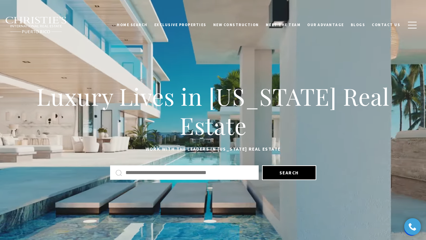
click at [286, 50] on div "Luxury Lives in [US_STATE] Real Estate Work with the leaders in [US_STATE] Real…" at bounding box center [213, 129] width 426 height 258
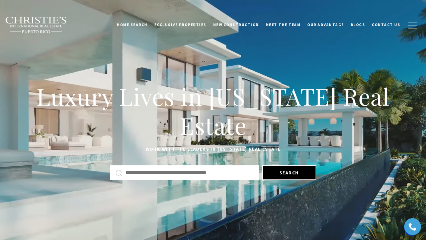
click at [156, 174] on input "Search by Address, City, or Neighborhood" at bounding box center [190, 172] width 128 height 9
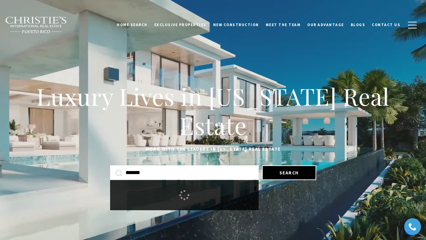
type input "*******"
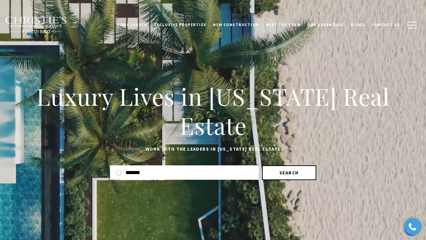
click at [302, 174] on button "Search" at bounding box center [289, 172] width 54 height 15
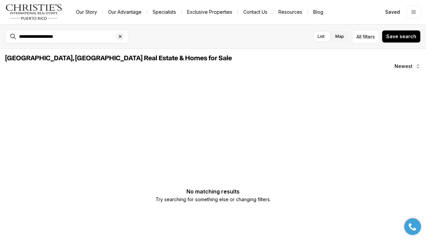
click at [71, 42] on div "**********" at bounding box center [72, 36] width 112 height 11
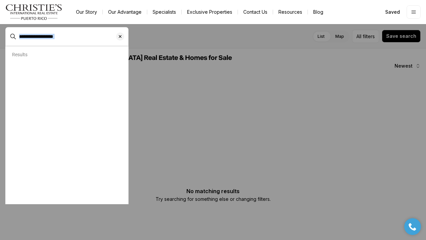
click at [71, 42] on div "**********" at bounding box center [72, 36] width 112 height 11
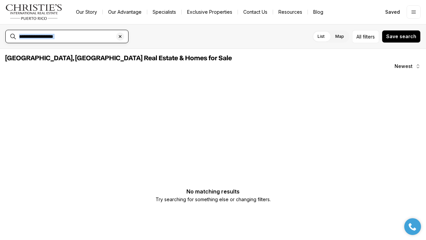
click at [77, 34] on input "**********" at bounding box center [72, 36] width 106 height 6
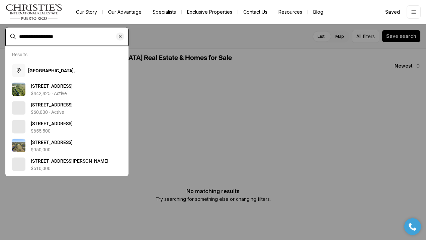
click at [77, 34] on input "**********" at bounding box center [72, 36] width 106 height 6
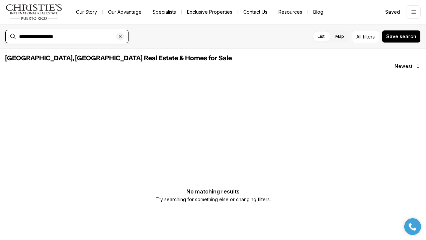
click at [77, 34] on input "**********" at bounding box center [72, 36] width 106 height 6
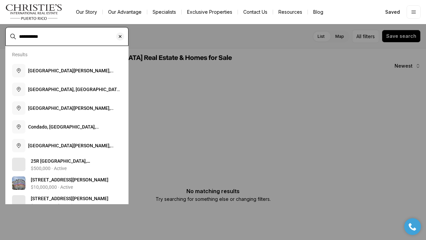
type input "**********"
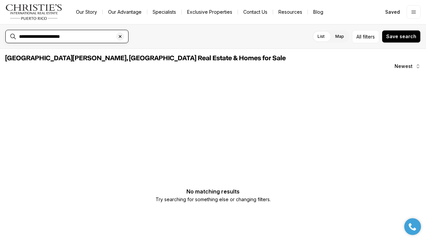
click at [87, 35] on input "**********" at bounding box center [72, 36] width 106 height 6
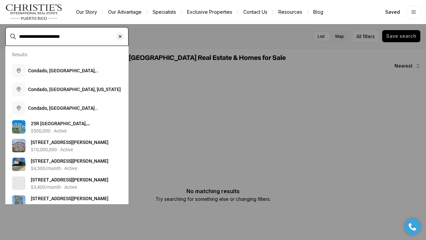
click at [87, 35] on input "**********" at bounding box center [72, 36] width 106 height 6
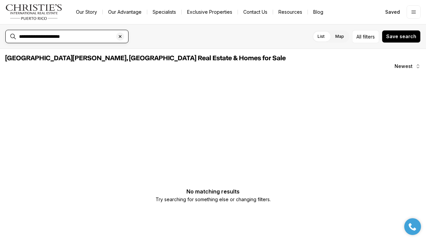
click at [87, 35] on input "**********" at bounding box center [72, 36] width 106 height 6
click at [45, 14] on img "Main navigation" at bounding box center [33, 12] width 57 height 16
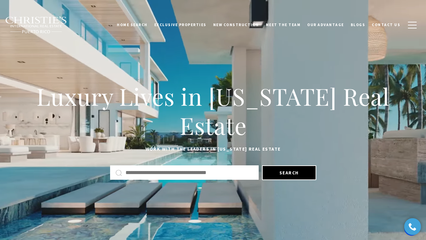
click at [183, 175] on input "Search by Address, City, or Neighborhood" at bounding box center [190, 172] width 128 height 9
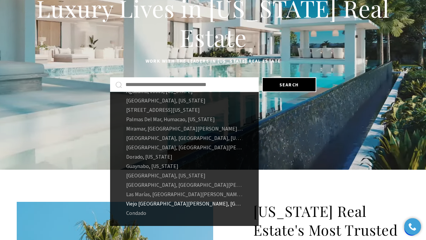
scroll to position [90, 0]
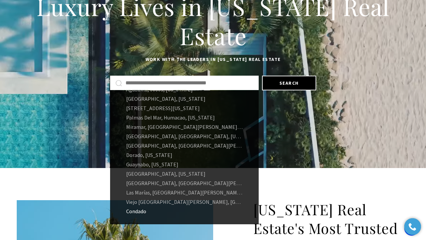
click at [145, 212] on link "Condado" at bounding box center [184, 211] width 149 height 9
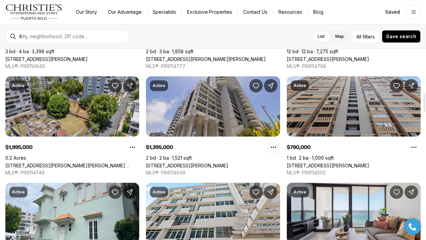
scroll to position [425, 0]
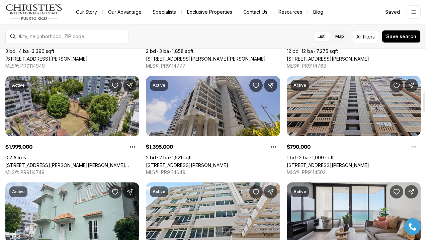
click at [223, 162] on link "2 CANDINA ST #703, SAN JUAN PR, 00907" at bounding box center [187, 165] width 82 height 6
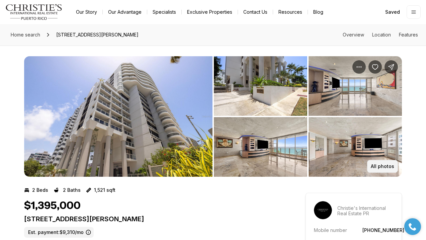
click at [382, 164] on p "All photos" at bounding box center [382, 166] width 23 height 5
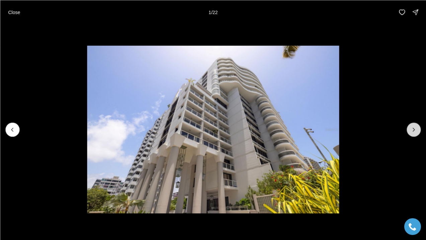
click at [415, 130] on icon "Next slide" at bounding box center [413, 129] width 7 height 7
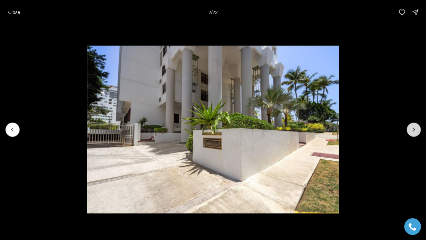
click at [415, 130] on icon "Next slide" at bounding box center [413, 129] width 7 height 7
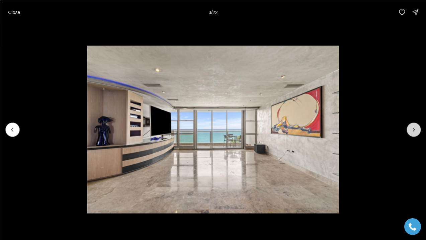
click at [415, 130] on icon "Next slide" at bounding box center [413, 129] width 7 height 7
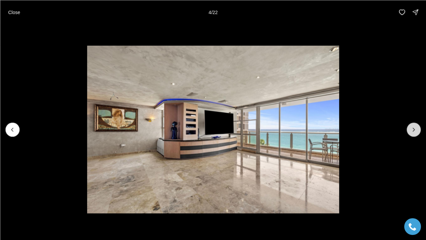
click at [415, 130] on icon "Next slide" at bounding box center [413, 129] width 7 height 7
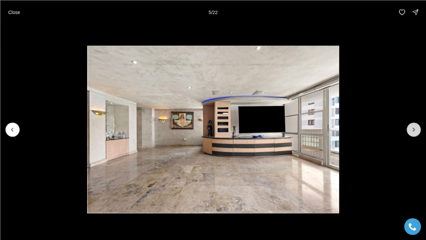
click at [415, 130] on icon "Next slide" at bounding box center [413, 129] width 7 height 7
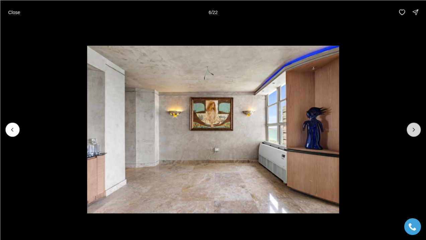
click at [415, 130] on icon "Next slide" at bounding box center [413, 129] width 7 height 7
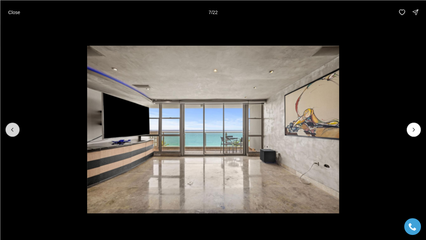
click at [14, 132] on icon "Previous slide" at bounding box center [12, 129] width 7 height 7
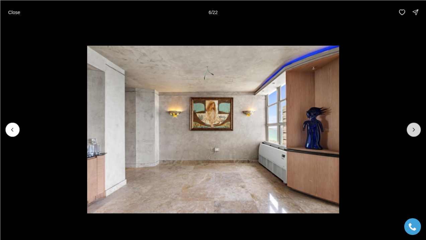
click at [418, 127] on button "Next slide" at bounding box center [414, 130] width 14 height 14
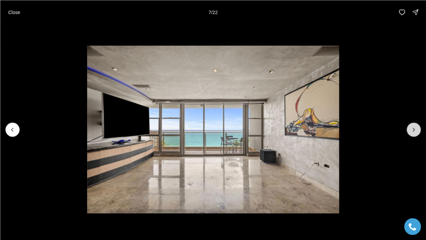
click at [417, 128] on button "Next slide" at bounding box center [414, 130] width 14 height 14
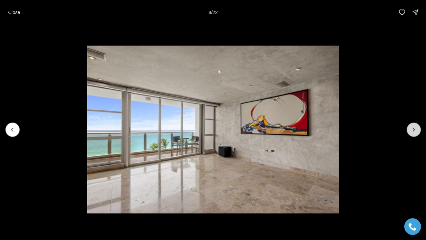
click at [417, 128] on button "Next slide" at bounding box center [414, 130] width 14 height 14
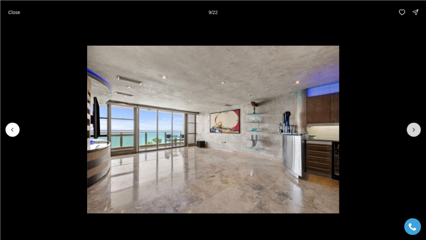
click at [417, 128] on button "Next slide" at bounding box center [414, 130] width 14 height 14
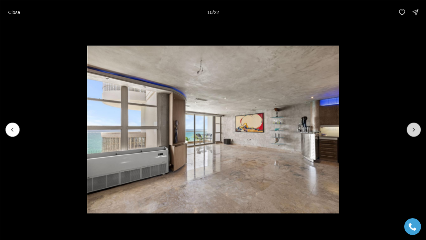
click at [417, 128] on button "Next slide" at bounding box center [414, 130] width 14 height 14
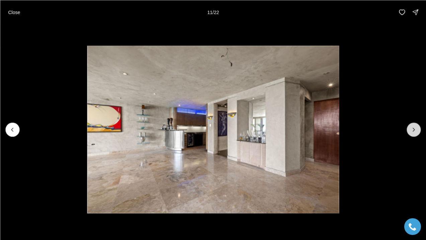
click at [417, 128] on button "Next slide" at bounding box center [414, 130] width 14 height 14
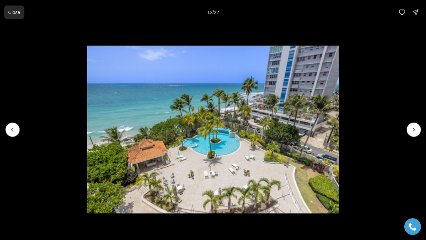
click at [17, 14] on p "Close" at bounding box center [14, 11] width 12 height 5
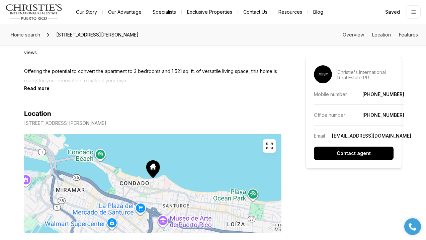
scroll to position [340, 0]
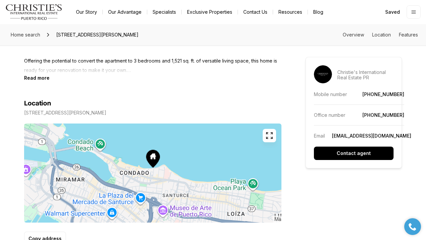
click at [45, 77] on b "Read more" at bounding box center [36, 78] width 25 height 6
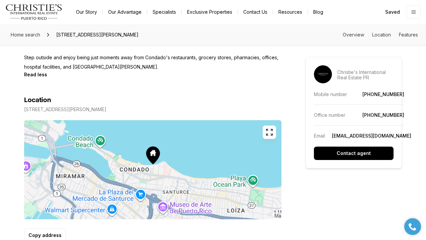
scroll to position [438, 0]
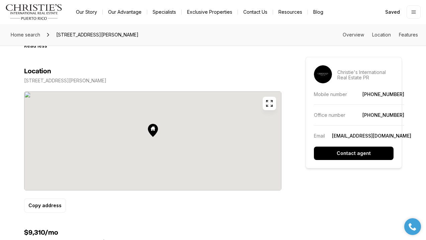
click at [154, 134] on div at bounding box center [152, 140] width 257 height 99
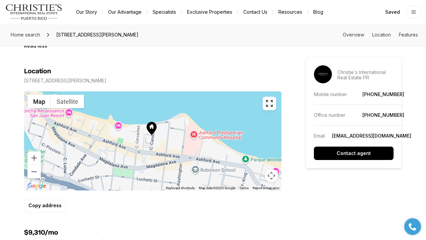
click at [154, 134] on div at bounding box center [152, 140] width 257 height 99
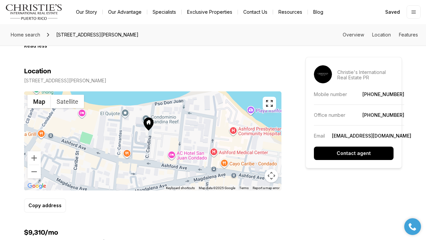
click at [165, 134] on div at bounding box center [152, 140] width 257 height 99
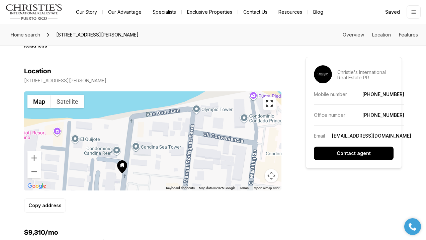
drag, startPoint x: 166, startPoint y: 122, endPoint x: 161, endPoint y: 147, distance: 25.2
click at [161, 147] on div at bounding box center [152, 140] width 257 height 99
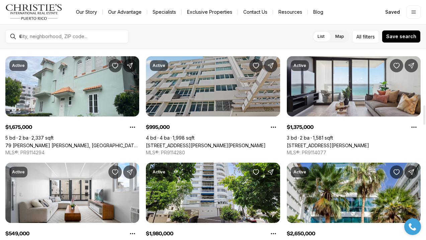
scroll to position [551, 0]
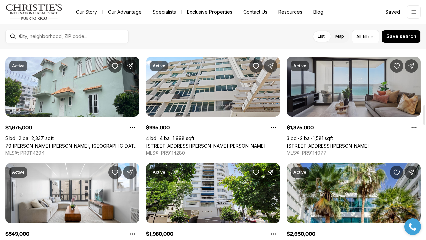
click at [320, 143] on link "1485 ASHFORD #10D, SAN JUAN PR, 00907" at bounding box center [328, 146] width 82 height 6
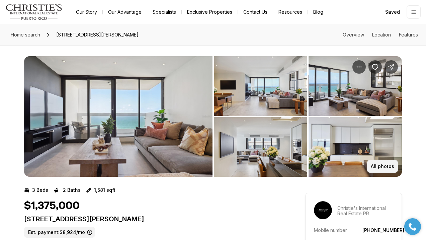
click at [387, 162] on button "All photos" at bounding box center [382, 166] width 31 height 13
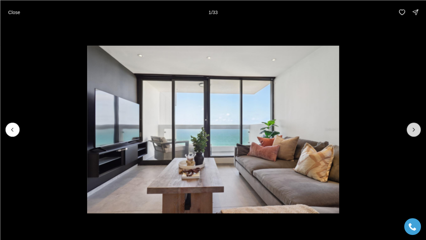
click at [414, 126] on button "Next slide" at bounding box center [414, 130] width 14 height 14
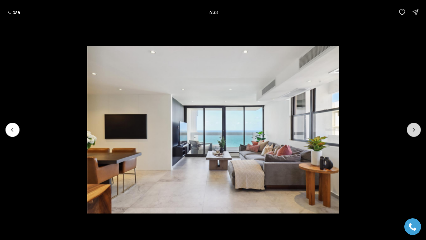
click at [414, 126] on button "Next slide" at bounding box center [414, 130] width 14 height 14
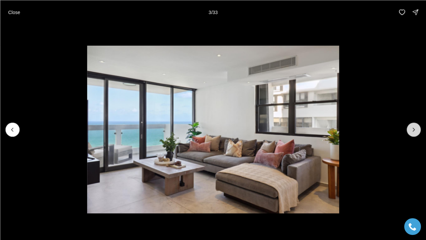
click at [414, 126] on button "Next slide" at bounding box center [414, 130] width 14 height 14
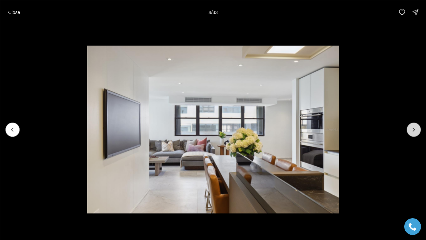
click at [414, 126] on button "Next slide" at bounding box center [414, 130] width 14 height 14
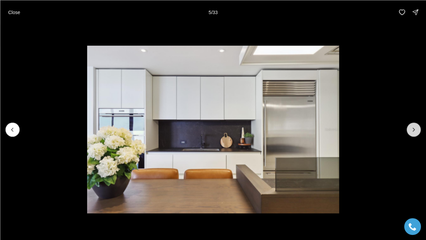
click at [414, 126] on button "Next slide" at bounding box center [414, 130] width 14 height 14
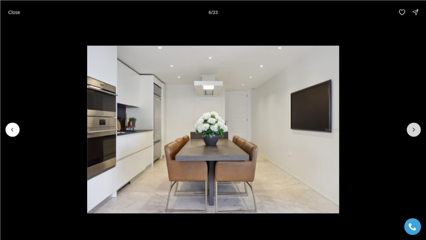
click at [414, 126] on button "Next slide" at bounding box center [414, 130] width 14 height 14
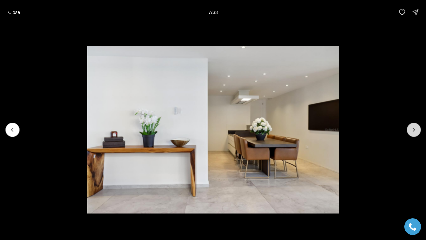
click at [414, 126] on button "Next slide" at bounding box center [414, 130] width 14 height 14
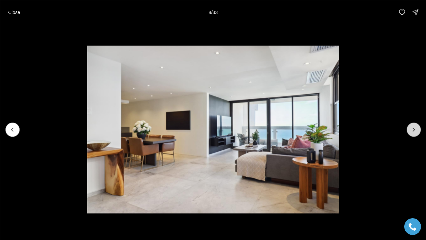
click at [414, 126] on button "Next slide" at bounding box center [414, 130] width 14 height 14
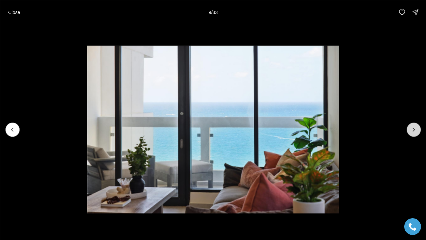
click at [414, 126] on button "Next slide" at bounding box center [414, 130] width 14 height 14
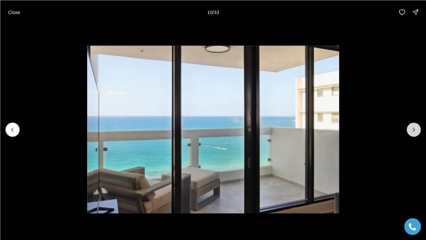
click at [414, 126] on button "Next slide" at bounding box center [414, 130] width 14 height 14
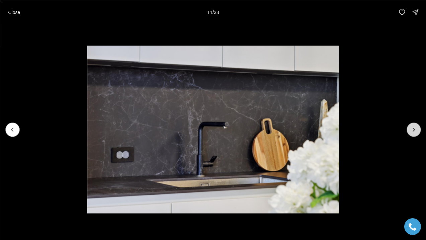
click at [414, 126] on button "Next slide" at bounding box center [414, 130] width 14 height 14
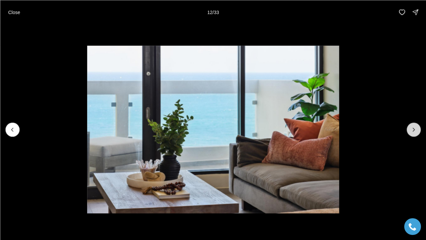
click at [414, 126] on button "Next slide" at bounding box center [414, 130] width 14 height 14
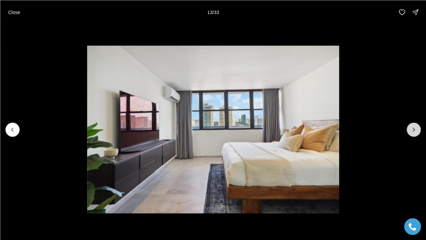
click at [414, 126] on button "Next slide" at bounding box center [414, 130] width 14 height 14
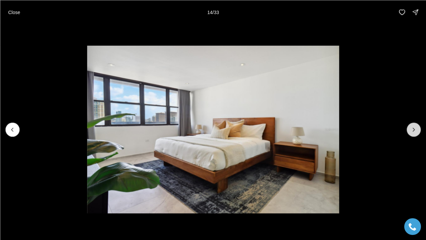
click at [414, 126] on button "Next slide" at bounding box center [414, 130] width 14 height 14
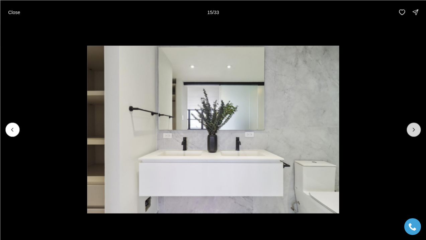
click at [414, 126] on button "Next slide" at bounding box center [414, 130] width 14 height 14
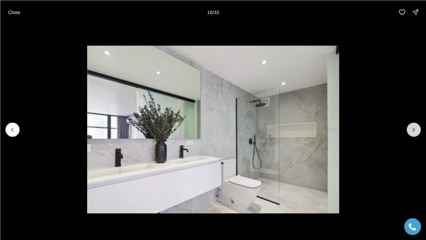
click at [414, 126] on button "Next slide" at bounding box center [414, 130] width 14 height 14
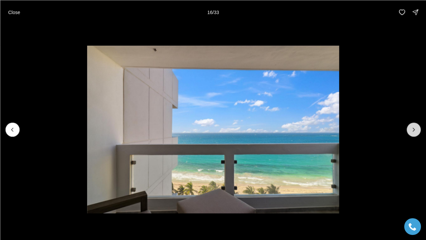
click at [414, 126] on button "Next slide" at bounding box center [414, 130] width 14 height 14
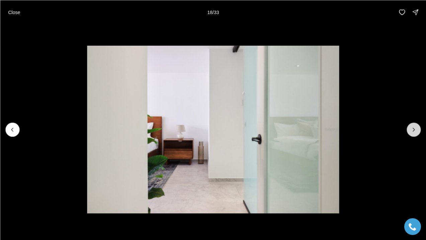
click at [414, 126] on button "Next slide" at bounding box center [414, 130] width 14 height 14
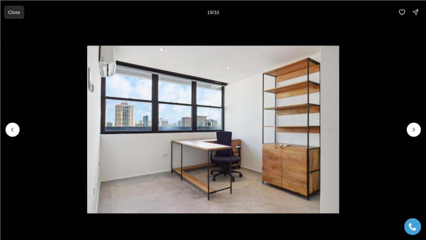
click at [8, 11] on button "Close" at bounding box center [14, 11] width 20 height 13
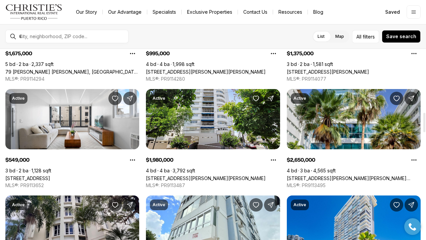
scroll to position [625, 0]
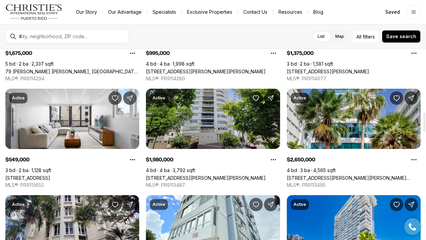
click at [233, 175] on link "1214 MAGDALENA #8, SAN JUAN PR, 00907" at bounding box center [206, 178] width 120 height 6
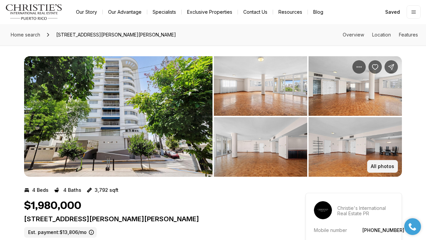
click at [381, 164] on p "All photos" at bounding box center [382, 166] width 23 height 5
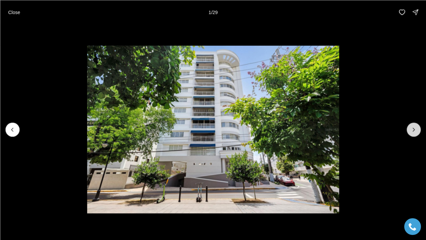
click at [411, 130] on icon "Next slide" at bounding box center [413, 129] width 7 height 7
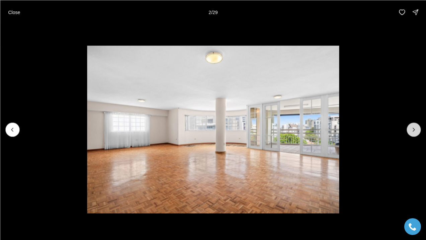
click at [411, 130] on icon "Next slide" at bounding box center [413, 129] width 7 height 7
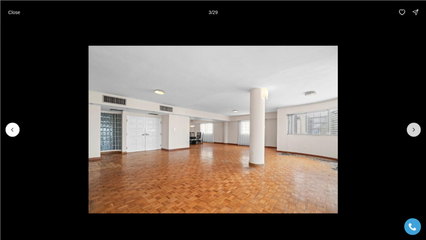
click at [411, 130] on icon "Next slide" at bounding box center [413, 129] width 7 height 7
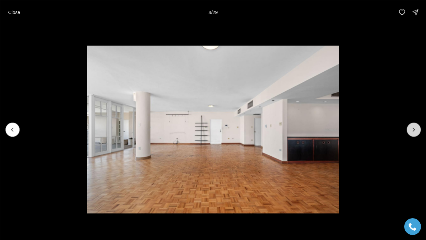
click at [411, 130] on icon "Next slide" at bounding box center [413, 129] width 7 height 7
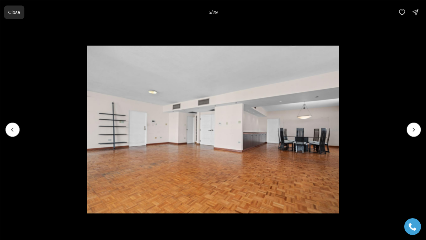
click at [13, 9] on button "Close" at bounding box center [14, 11] width 20 height 13
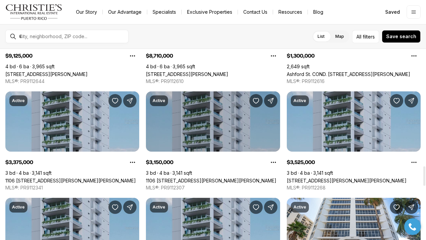
scroll to position [1158, 0]
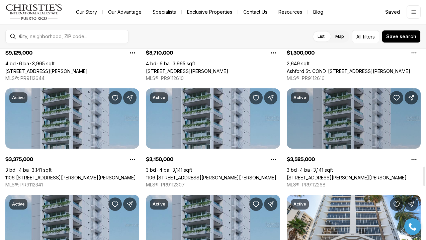
click at [308, 175] on link "[STREET_ADDRESS][PERSON_NAME][PERSON_NAME]" at bounding box center [347, 178] width 120 height 6
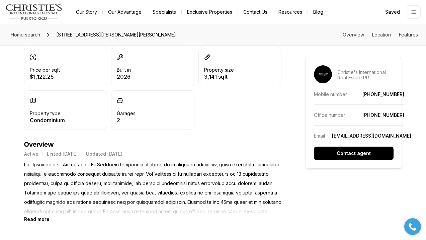
scroll to position [200, 0]
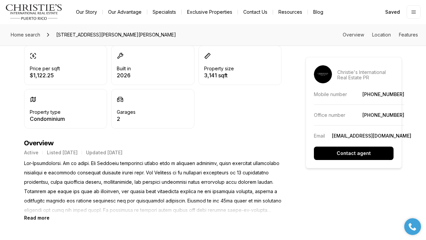
click at [31, 217] on b "Read more" at bounding box center [36, 218] width 25 height 6
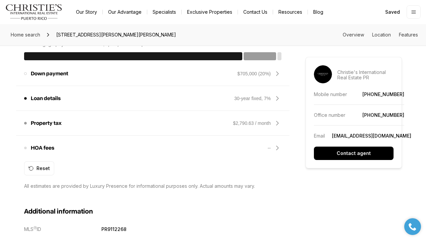
scroll to position [782, 0]
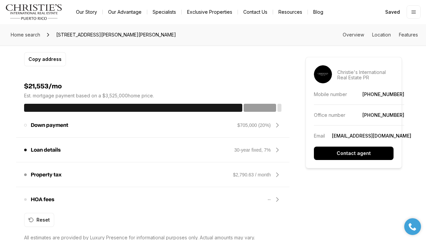
click at [277, 196] on icon at bounding box center [278, 200] width 8 height 8
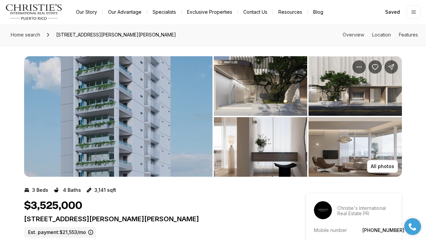
scroll to position [0, 0]
click at [385, 162] on button "All photos" at bounding box center [382, 166] width 31 height 13
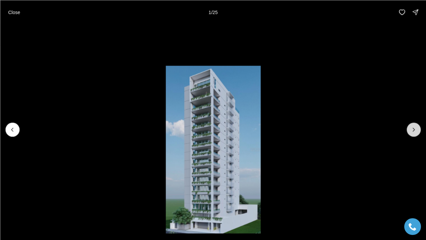
click at [412, 131] on icon "Next slide" at bounding box center [413, 129] width 7 height 7
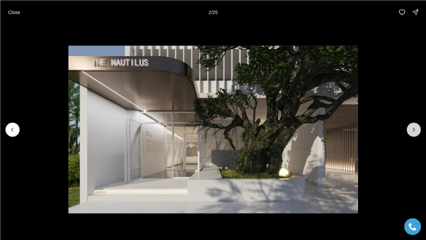
click at [412, 131] on icon "Next slide" at bounding box center [413, 129] width 7 height 7
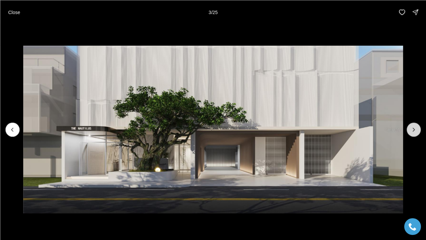
click at [412, 131] on icon "Next slide" at bounding box center [413, 129] width 7 height 7
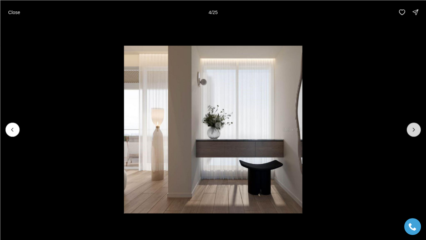
click at [412, 131] on icon "Next slide" at bounding box center [413, 129] width 7 height 7
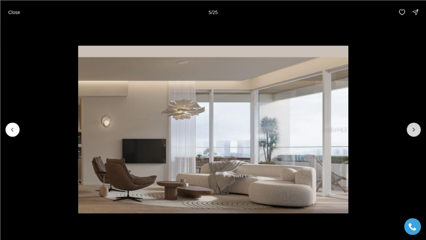
click at [412, 131] on icon "Next slide" at bounding box center [413, 129] width 7 height 7
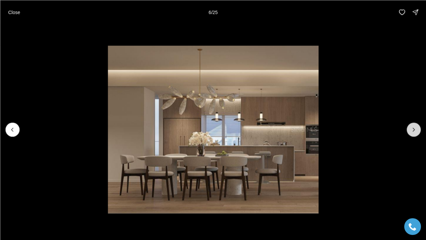
click at [412, 131] on icon "Next slide" at bounding box center [413, 129] width 7 height 7
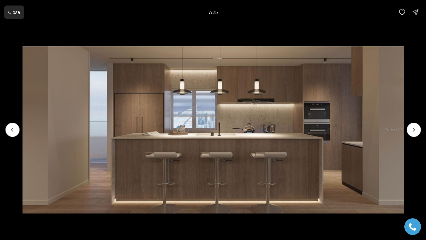
click at [10, 10] on p "Close" at bounding box center [14, 11] width 12 height 5
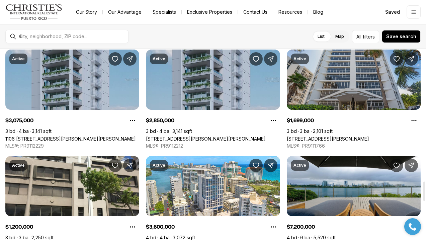
scroll to position [1307, 0]
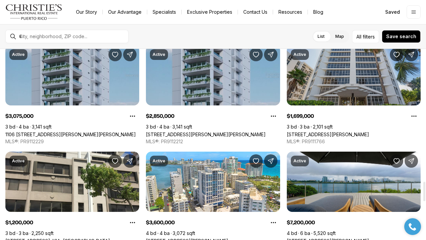
click at [358, 132] on link "[STREET_ADDRESS][PERSON_NAME]" at bounding box center [328, 135] width 82 height 6
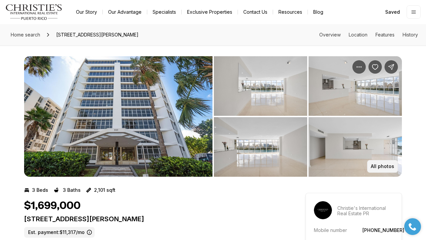
click at [388, 162] on button "All photos" at bounding box center [382, 166] width 31 height 13
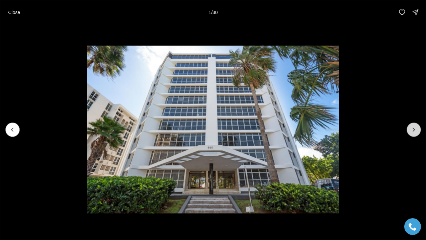
click at [414, 130] on icon "Next slide" at bounding box center [413, 129] width 7 height 7
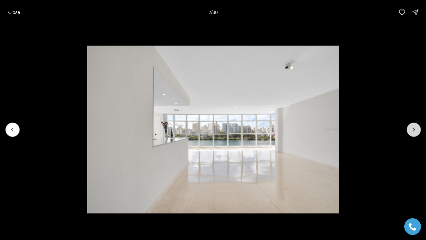
click at [414, 130] on icon "Next slide" at bounding box center [413, 129] width 7 height 7
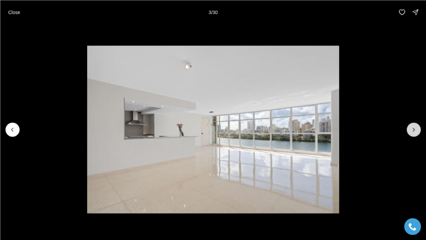
click at [414, 130] on icon "Next slide" at bounding box center [413, 129] width 7 height 7
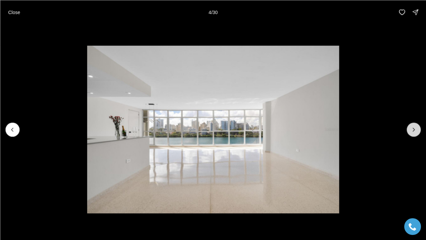
click at [414, 130] on icon "Next slide" at bounding box center [413, 129] width 7 height 7
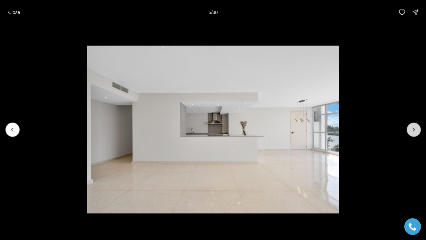
click at [414, 130] on icon "Next slide" at bounding box center [413, 129] width 7 height 7
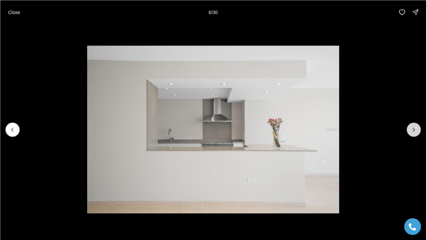
click at [414, 130] on icon "Next slide" at bounding box center [413, 129] width 7 height 7
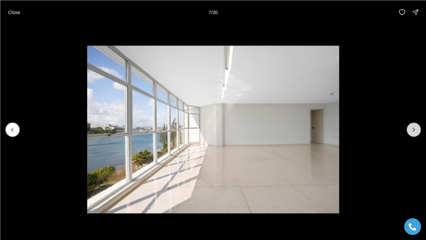
click at [414, 130] on icon "Next slide" at bounding box center [413, 129] width 7 height 7
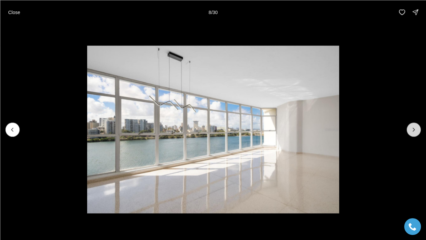
click at [414, 130] on icon "Next slide" at bounding box center [413, 129] width 7 height 7
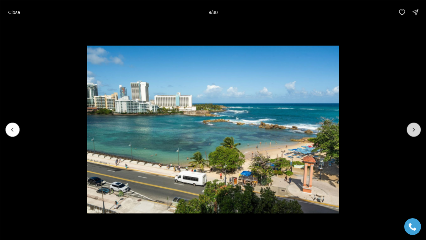
click at [414, 130] on icon "Next slide" at bounding box center [413, 129] width 7 height 7
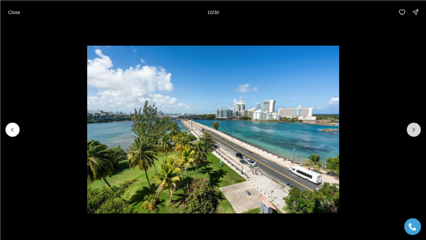
click at [414, 130] on icon "Next slide" at bounding box center [413, 129] width 7 height 7
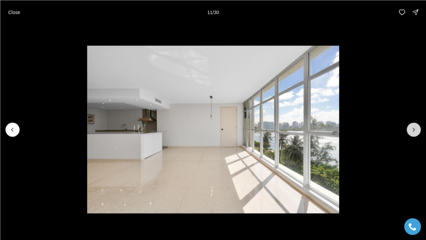
click at [414, 130] on icon "Next slide" at bounding box center [413, 129] width 7 height 7
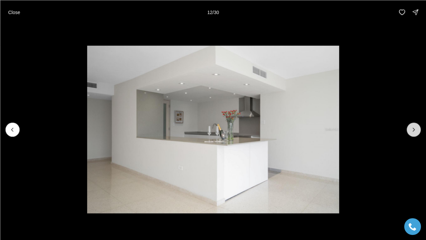
click at [414, 130] on icon "Next slide" at bounding box center [413, 129] width 7 height 7
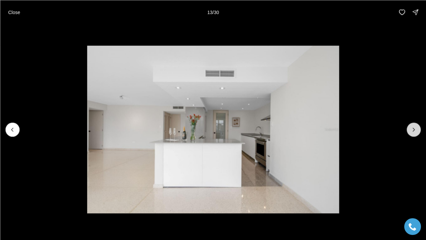
click at [414, 130] on icon "Next slide" at bounding box center [413, 129] width 7 height 7
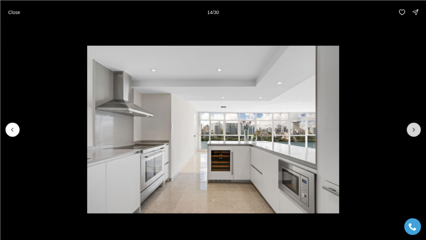
click at [414, 130] on icon "Next slide" at bounding box center [413, 129] width 7 height 7
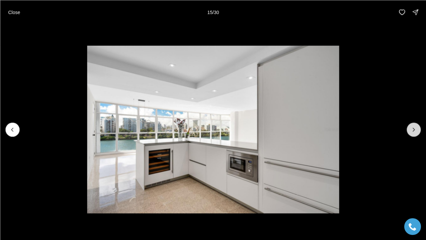
click at [414, 130] on icon "Next slide" at bounding box center [413, 129] width 7 height 7
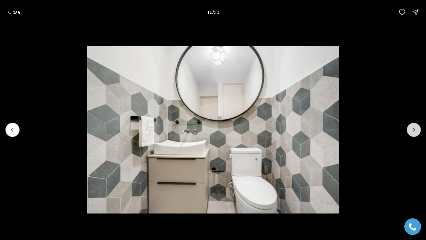
click at [414, 130] on icon "Next slide" at bounding box center [413, 129] width 7 height 7
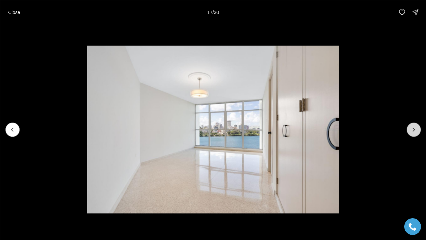
click at [414, 130] on icon "Next slide" at bounding box center [413, 129] width 7 height 7
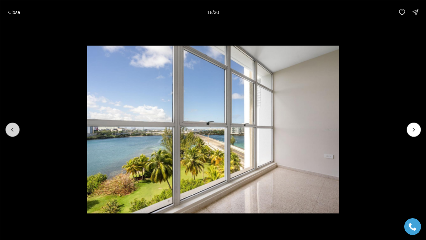
click at [18, 126] on button "Previous slide" at bounding box center [12, 130] width 14 height 14
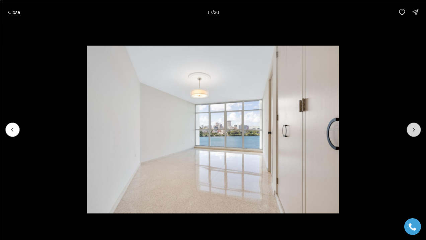
click at [412, 130] on icon "Next slide" at bounding box center [413, 129] width 7 height 7
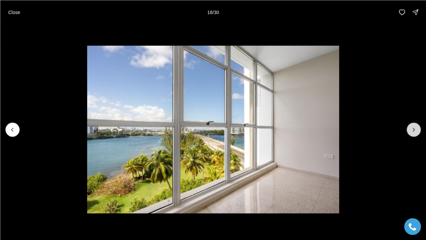
click at [412, 130] on icon "Next slide" at bounding box center [413, 129] width 7 height 7
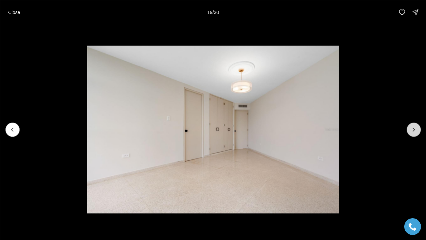
click at [412, 130] on icon "Next slide" at bounding box center [413, 129] width 7 height 7
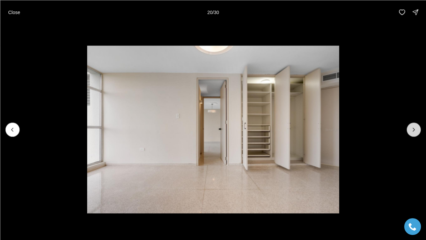
click at [412, 130] on icon "Next slide" at bounding box center [413, 129] width 7 height 7
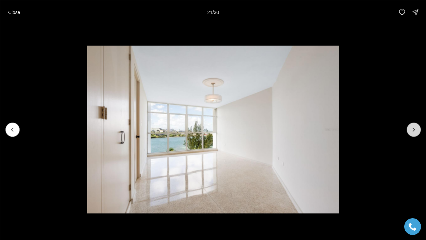
click at [412, 130] on icon "Next slide" at bounding box center [413, 129] width 7 height 7
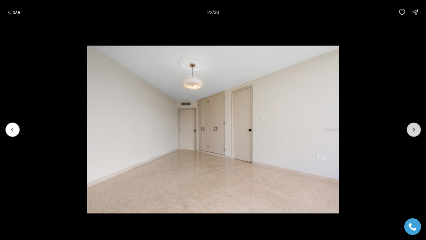
click at [412, 130] on icon "Next slide" at bounding box center [413, 129] width 7 height 7
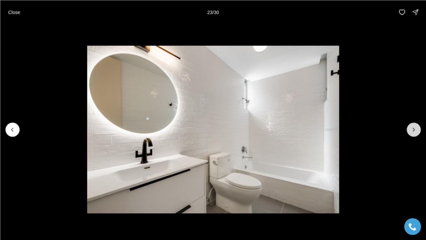
click at [412, 130] on icon "Next slide" at bounding box center [413, 129] width 7 height 7
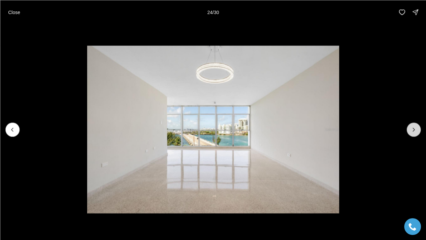
click at [412, 130] on icon "Next slide" at bounding box center [413, 129] width 7 height 7
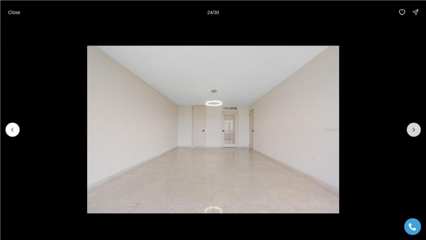
click at [412, 130] on icon "Next slide" at bounding box center [413, 129] width 7 height 7
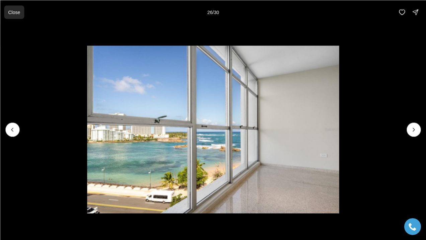
click at [8, 9] on button "Close" at bounding box center [14, 11] width 20 height 13
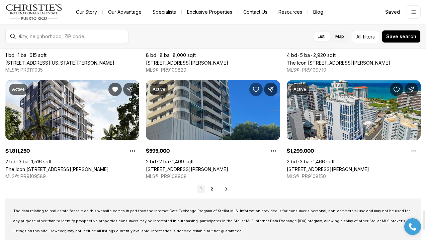
scroll to position [1593, 0]
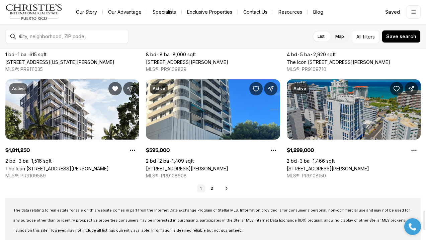
click at [333, 166] on link "[STREET_ADDRESS][PERSON_NAME]" at bounding box center [328, 169] width 82 height 6
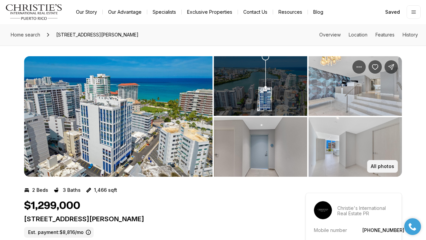
click at [378, 165] on p "All photos" at bounding box center [382, 166] width 23 height 5
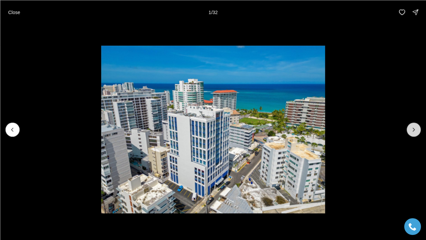
click at [416, 130] on icon "Next slide" at bounding box center [413, 129] width 7 height 7
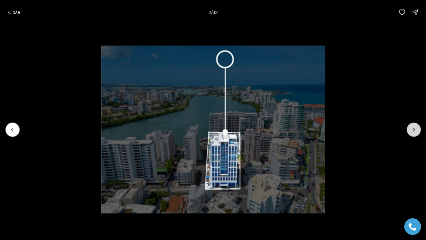
click at [416, 130] on icon "Next slide" at bounding box center [413, 129] width 7 height 7
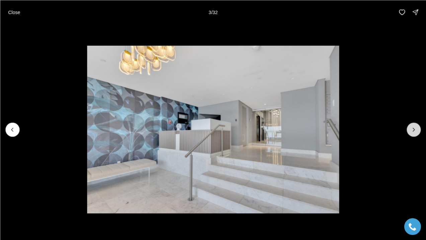
click at [416, 130] on icon "Next slide" at bounding box center [413, 129] width 7 height 7
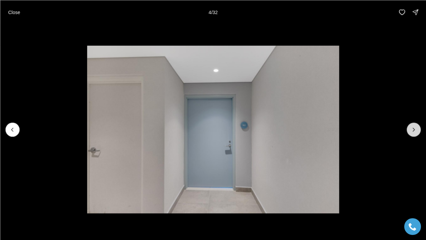
click at [416, 130] on icon "Next slide" at bounding box center [413, 129] width 7 height 7
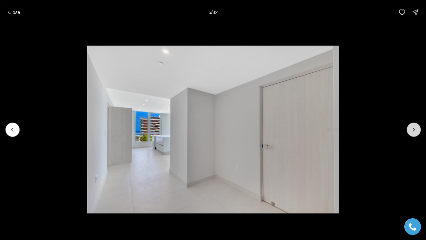
click at [416, 130] on icon "Next slide" at bounding box center [413, 129] width 7 height 7
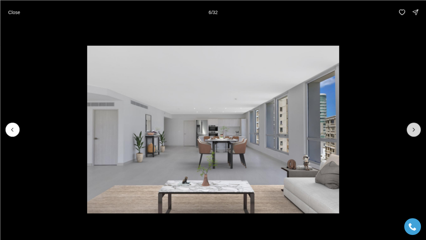
click at [416, 130] on icon "Next slide" at bounding box center [413, 129] width 7 height 7
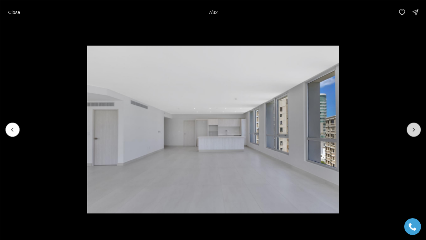
click at [416, 130] on icon "Next slide" at bounding box center [413, 129] width 7 height 7
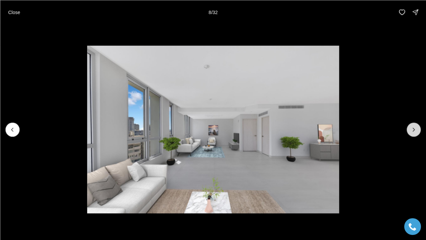
click at [416, 130] on icon "Next slide" at bounding box center [413, 129] width 7 height 7
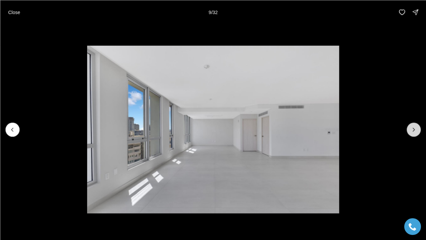
click at [416, 130] on icon "Next slide" at bounding box center [413, 129] width 7 height 7
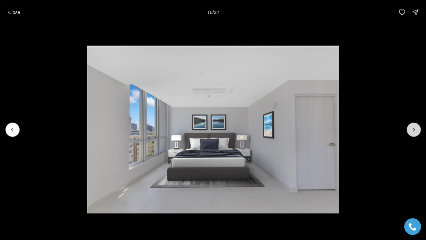
click at [416, 130] on icon "Next slide" at bounding box center [413, 129] width 7 height 7
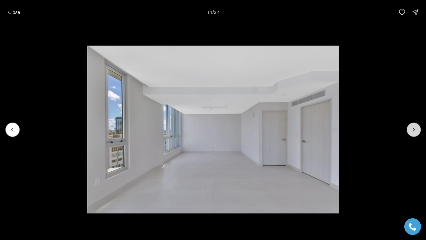
click at [416, 130] on icon "Next slide" at bounding box center [413, 129] width 7 height 7
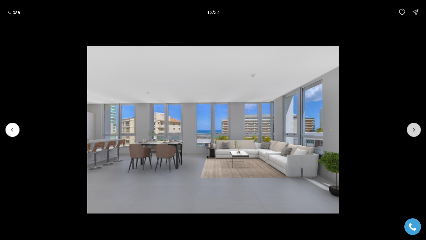
click at [416, 130] on icon "Next slide" at bounding box center [413, 129] width 7 height 7
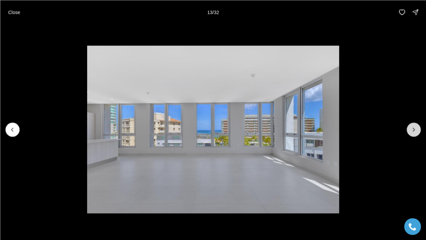
click at [416, 130] on icon "Next slide" at bounding box center [413, 129] width 7 height 7
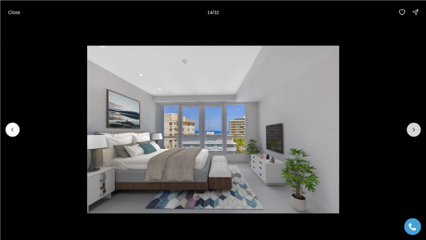
click at [416, 130] on icon "Next slide" at bounding box center [413, 129] width 7 height 7
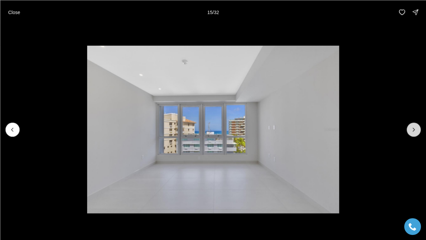
click at [416, 130] on icon "Next slide" at bounding box center [413, 129] width 7 height 7
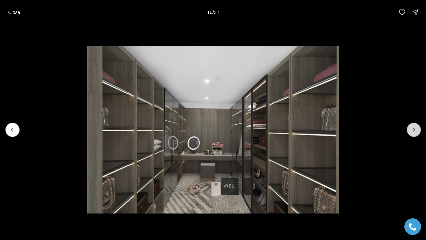
click at [416, 130] on icon "Next slide" at bounding box center [413, 129] width 7 height 7
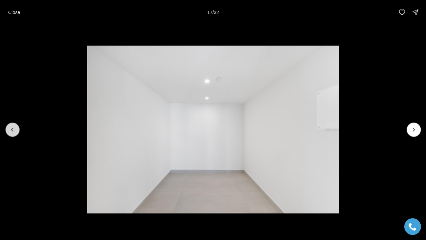
click at [17, 128] on button "Previous slide" at bounding box center [12, 130] width 14 height 14
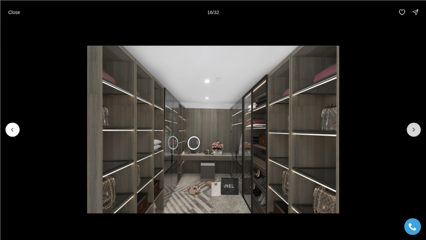
click at [416, 132] on icon "Next slide" at bounding box center [413, 129] width 7 height 7
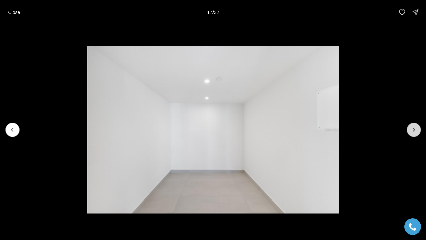
click at [416, 132] on icon "Next slide" at bounding box center [413, 129] width 7 height 7
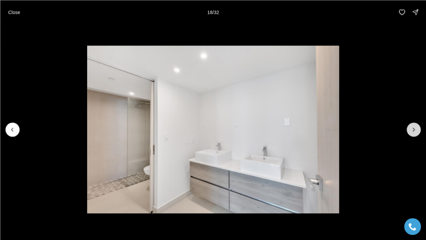
click at [416, 132] on icon "Next slide" at bounding box center [413, 129] width 7 height 7
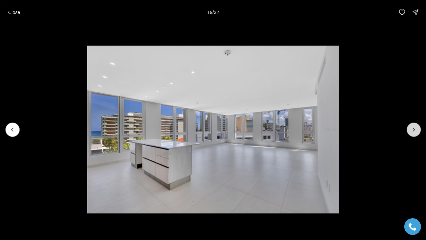
click at [416, 132] on icon "Next slide" at bounding box center [413, 129] width 7 height 7
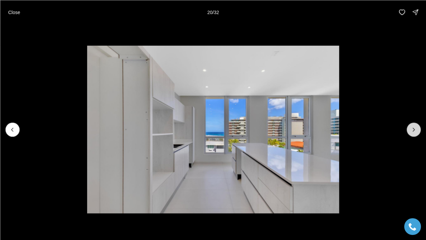
click at [414, 131] on icon "Next slide" at bounding box center [413, 129] width 7 height 7
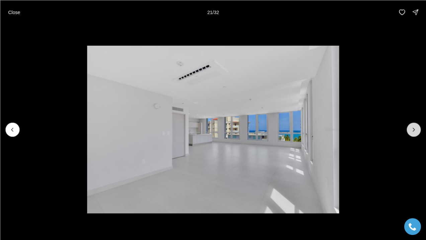
click at [414, 131] on icon "Next slide" at bounding box center [413, 129] width 7 height 7
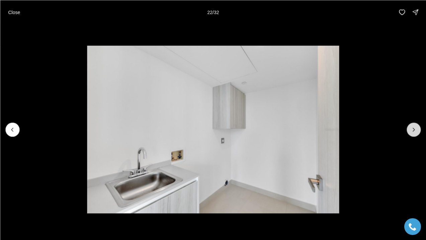
click at [414, 131] on icon "Next slide" at bounding box center [413, 129] width 7 height 7
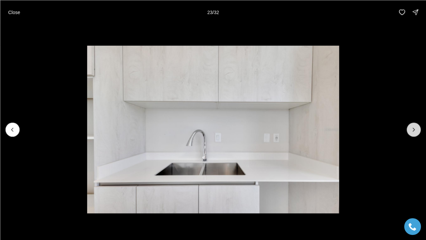
click at [414, 131] on icon "Next slide" at bounding box center [413, 129] width 7 height 7
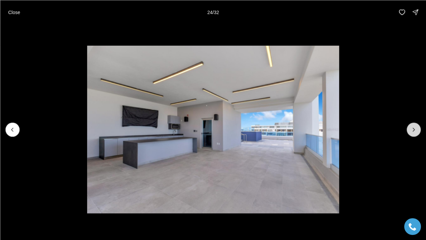
click at [414, 131] on icon "Next slide" at bounding box center [413, 129] width 7 height 7
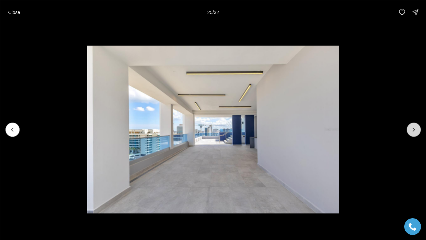
click at [414, 131] on icon "Next slide" at bounding box center [413, 129] width 7 height 7
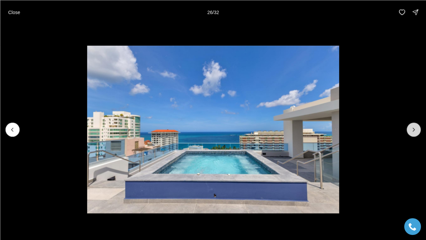
click at [414, 131] on icon "Next slide" at bounding box center [413, 129] width 7 height 7
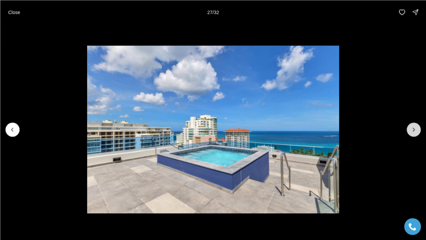
click at [414, 131] on icon "Next slide" at bounding box center [413, 129] width 7 height 7
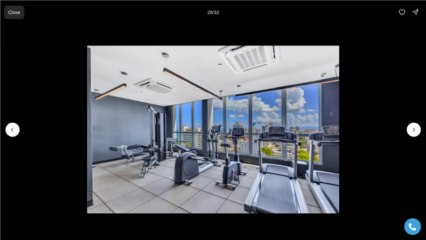
click at [14, 11] on p "Close" at bounding box center [14, 11] width 12 height 5
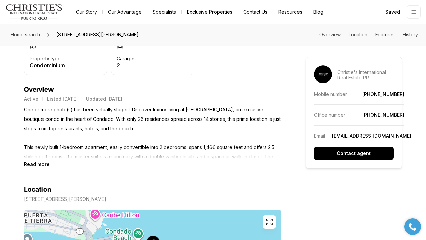
scroll to position [260, 0]
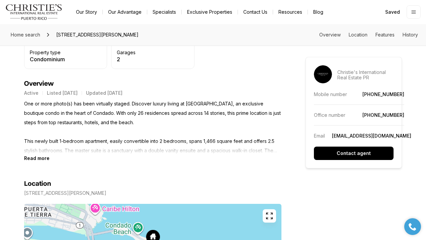
click at [44, 160] on b "Read more" at bounding box center [36, 158] width 25 height 6
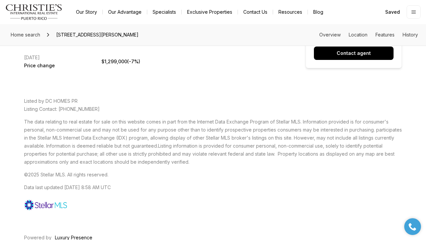
scroll to position [1756, 0]
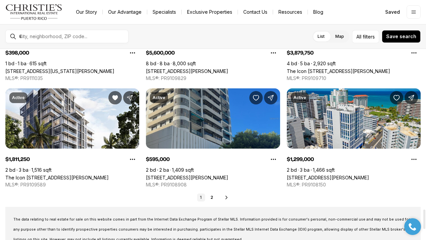
scroll to position [1582, 0]
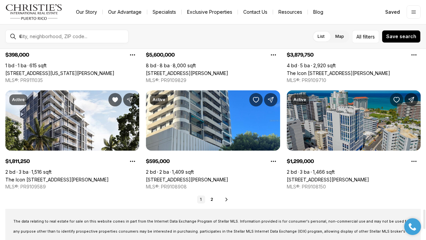
click at [397, 100] on icon "Save Property: 14 DELCASSE ST #902" at bounding box center [396, 99] width 7 height 7
click at [211, 200] on link "2" at bounding box center [212, 200] width 8 height 8
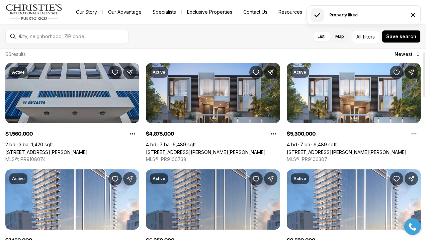
scroll to position [13, 0]
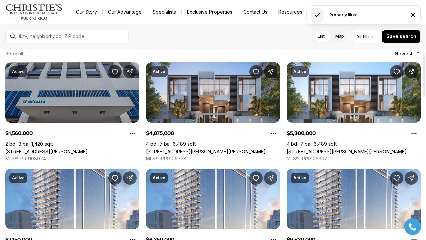
click at [88, 149] on link "[STREET_ADDRESS][PERSON_NAME]" at bounding box center [46, 152] width 82 height 6
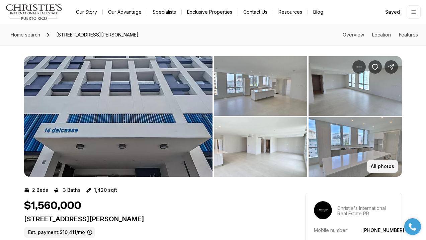
click at [386, 164] on p "All photos" at bounding box center [382, 166] width 23 height 5
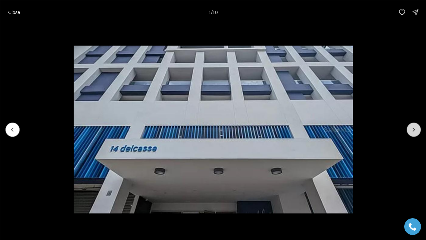
click at [416, 129] on icon "Next slide" at bounding box center [413, 129] width 7 height 7
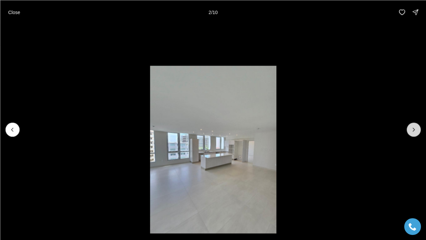
click at [416, 129] on icon "Next slide" at bounding box center [413, 129] width 7 height 7
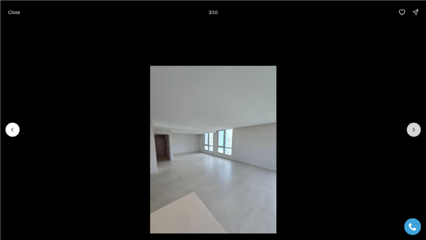
click at [416, 129] on icon "Next slide" at bounding box center [413, 129] width 7 height 7
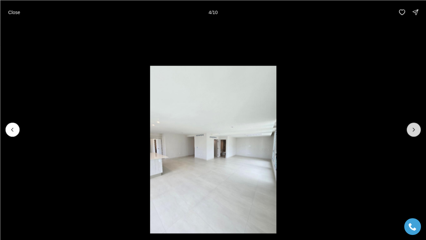
click at [416, 129] on icon "Next slide" at bounding box center [413, 129] width 7 height 7
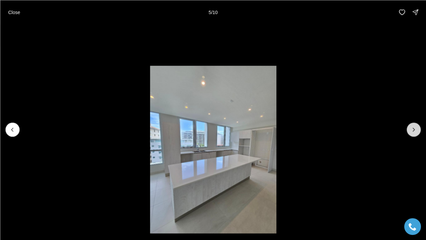
click at [416, 129] on icon "Next slide" at bounding box center [413, 129] width 7 height 7
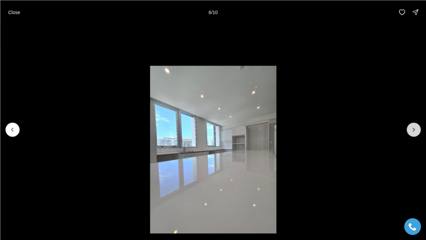
click at [416, 129] on icon "Next slide" at bounding box center [413, 129] width 7 height 7
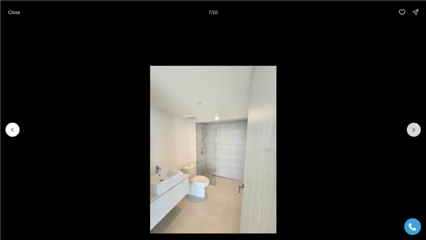
click at [416, 129] on icon "Next slide" at bounding box center [413, 129] width 7 height 7
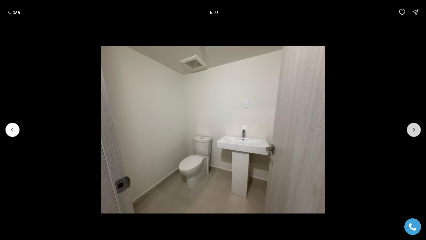
click at [416, 129] on icon "Next slide" at bounding box center [413, 129] width 7 height 7
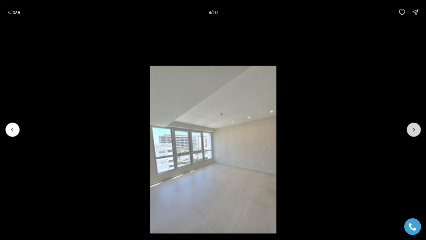
click at [416, 129] on icon "Next slide" at bounding box center [413, 129] width 7 height 7
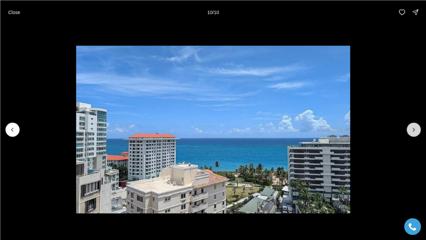
click at [416, 129] on div at bounding box center [414, 130] width 14 height 14
click at [18, 11] on p "Close" at bounding box center [14, 11] width 12 height 5
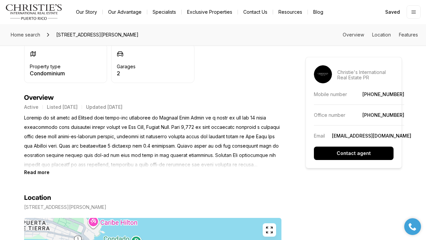
scroll to position [246, 0]
click at [32, 172] on b "Read more" at bounding box center [36, 172] width 25 height 6
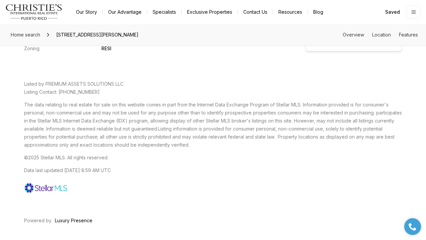
scroll to position [1656, 0]
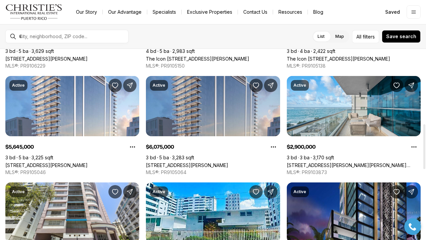
scroll to position [321, 0]
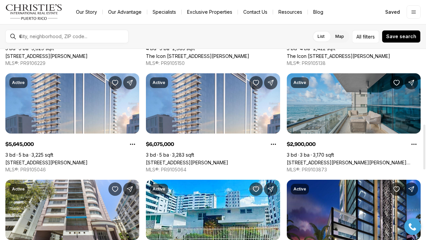
click at [354, 160] on link "[STREET_ADDRESS][PERSON_NAME][PERSON_NAME][PERSON_NAME]" at bounding box center [354, 163] width 134 height 6
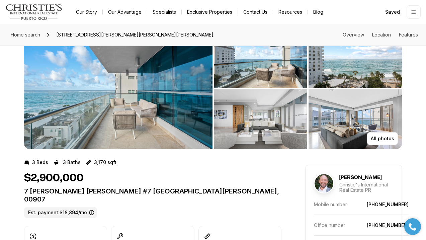
scroll to position [27, 0]
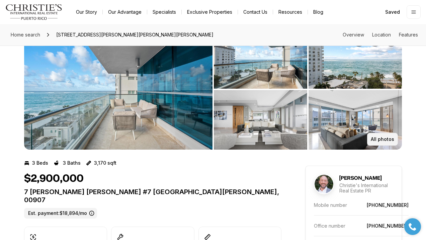
click at [375, 137] on p "All photos" at bounding box center [382, 139] width 23 height 5
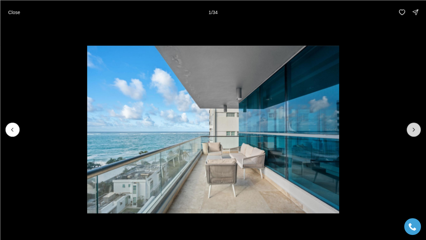
click at [412, 128] on icon "Next slide" at bounding box center [413, 129] width 7 height 7
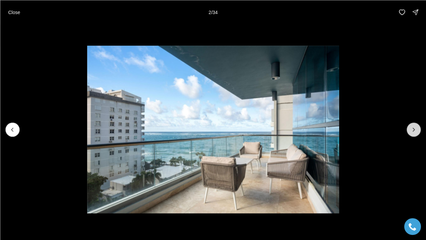
click at [412, 128] on icon "Next slide" at bounding box center [413, 129] width 7 height 7
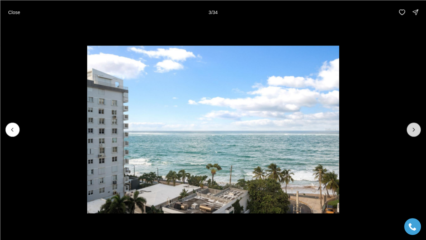
click at [412, 128] on icon "Next slide" at bounding box center [413, 129] width 7 height 7
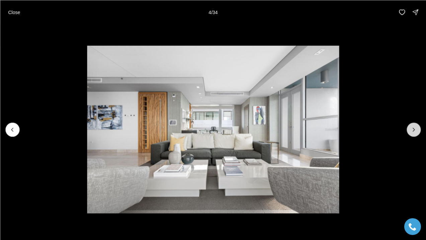
click at [412, 128] on icon "Next slide" at bounding box center [413, 129] width 7 height 7
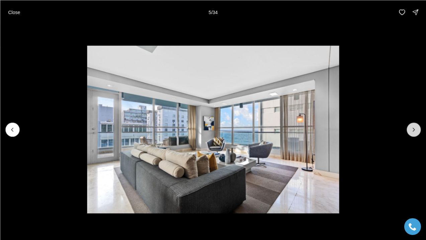
click at [412, 128] on icon "Next slide" at bounding box center [413, 129] width 7 height 7
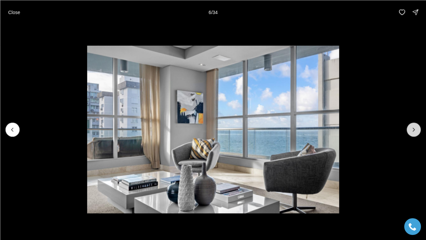
click at [412, 128] on icon "Next slide" at bounding box center [413, 129] width 7 height 7
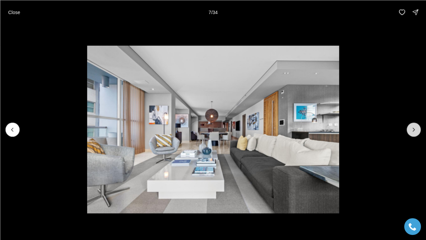
click at [412, 128] on icon "Next slide" at bounding box center [413, 129] width 7 height 7
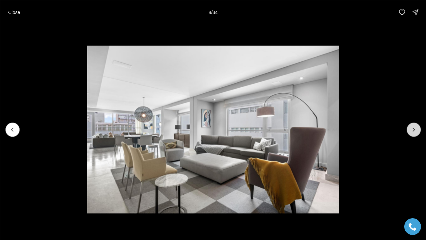
click at [412, 128] on icon "Next slide" at bounding box center [413, 129] width 7 height 7
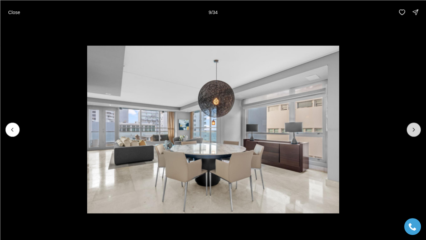
click at [412, 128] on icon "Next slide" at bounding box center [413, 129] width 7 height 7
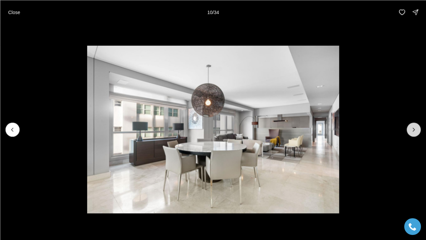
click at [412, 128] on icon "Next slide" at bounding box center [413, 129] width 7 height 7
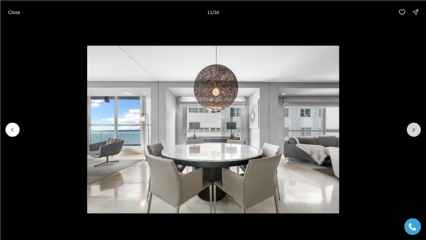
click at [412, 128] on icon "Next slide" at bounding box center [413, 129] width 7 height 7
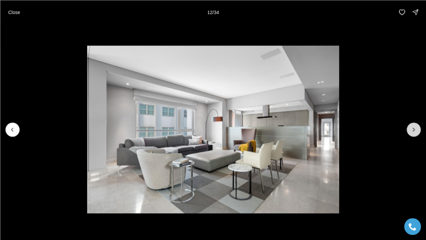
click at [412, 128] on icon "Next slide" at bounding box center [413, 129] width 7 height 7
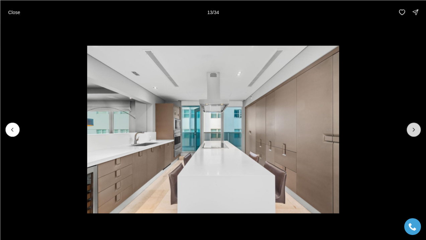
click at [412, 128] on icon "Next slide" at bounding box center [413, 129] width 7 height 7
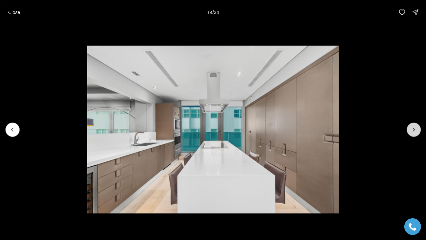
click at [412, 128] on icon "Next slide" at bounding box center [413, 129] width 7 height 7
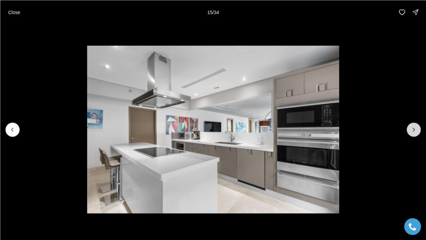
click at [412, 128] on icon "Next slide" at bounding box center [413, 129] width 7 height 7
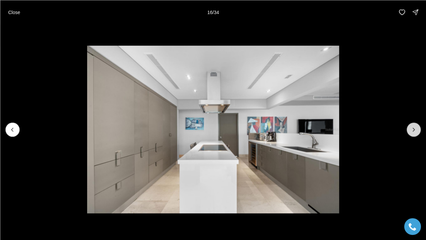
click at [412, 128] on icon "Next slide" at bounding box center [413, 129] width 7 height 7
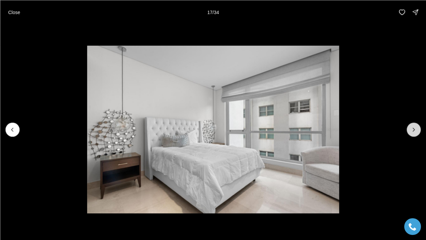
click at [412, 128] on icon "Next slide" at bounding box center [413, 129] width 7 height 7
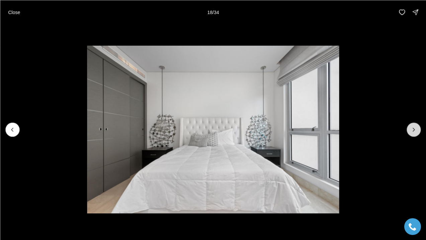
click at [412, 128] on icon "Next slide" at bounding box center [413, 129] width 7 height 7
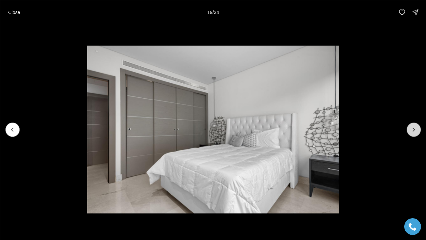
click at [412, 128] on icon "Next slide" at bounding box center [413, 129] width 7 height 7
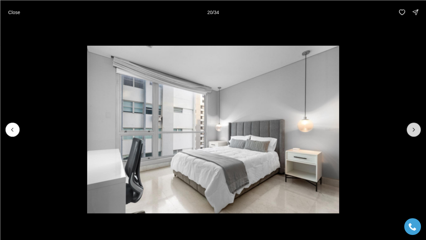
click at [412, 128] on icon "Next slide" at bounding box center [413, 129] width 7 height 7
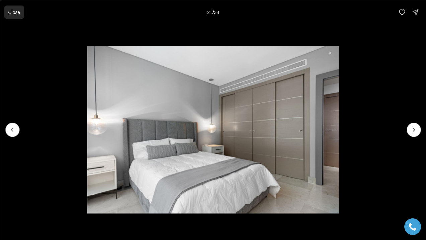
click at [13, 12] on p "Close" at bounding box center [14, 11] width 12 height 5
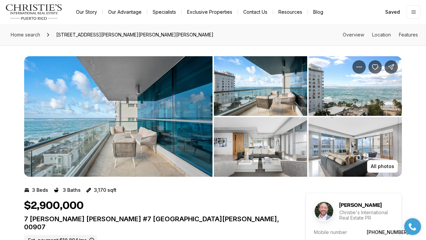
scroll to position [0, 0]
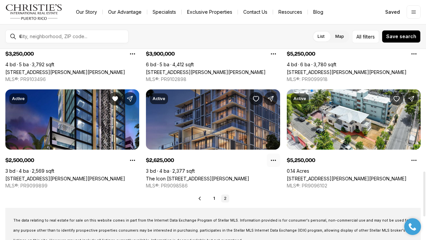
scroll to position [523, 0]
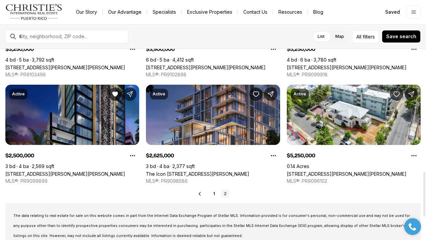
click at [124, 171] on link "[STREET_ADDRESS][PERSON_NAME][PERSON_NAME]" at bounding box center [65, 174] width 120 height 6
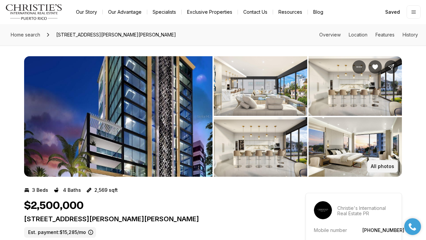
click at [387, 165] on p "All photos" at bounding box center [382, 166] width 23 height 5
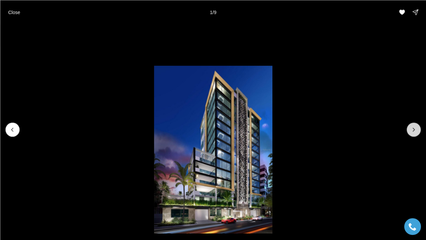
click at [416, 129] on icon "Next slide" at bounding box center [413, 129] width 7 height 7
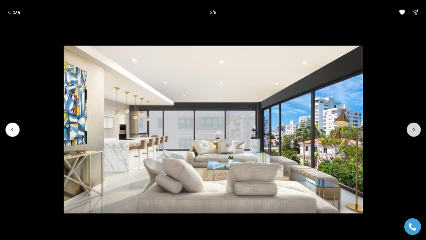
click at [416, 129] on icon "Next slide" at bounding box center [413, 129] width 7 height 7
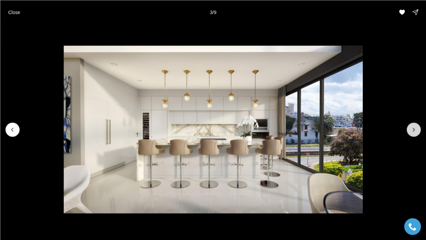
click at [416, 129] on icon "Next slide" at bounding box center [413, 129] width 7 height 7
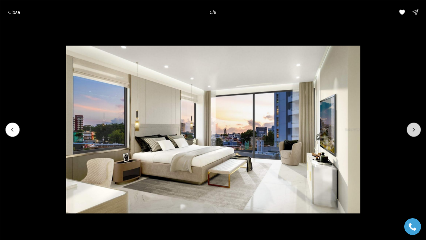
click at [416, 129] on icon "Next slide" at bounding box center [413, 129] width 7 height 7
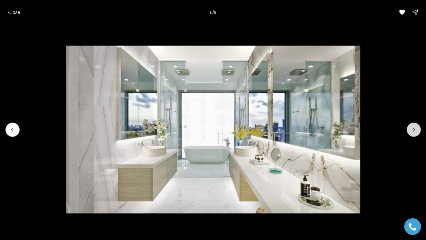
click at [416, 129] on icon "Next slide" at bounding box center [413, 129] width 7 height 7
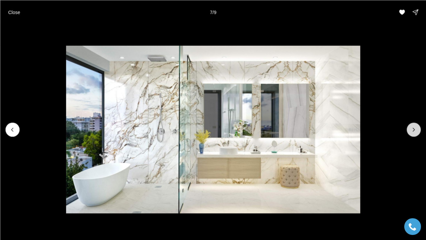
click at [416, 129] on icon "Next slide" at bounding box center [413, 129] width 7 height 7
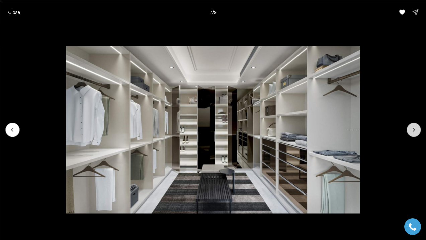
click at [416, 129] on icon "Next slide" at bounding box center [413, 129] width 7 height 7
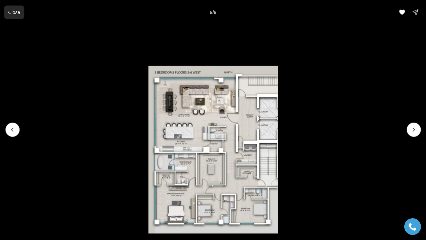
click at [14, 13] on p "Close" at bounding box center [14, 11] width 12 height 5
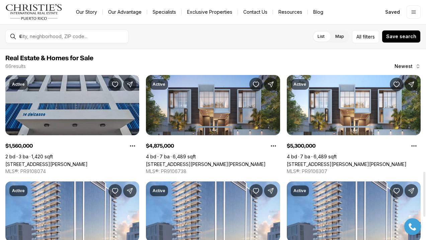
scroll to position [523, 0]
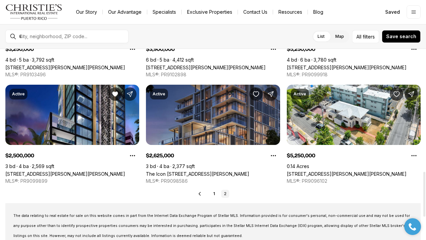
click at [244, 171] on link "The Icon [STREET_ADDRESS][PERSON_NAME]" at bounding box center [197, 174] width 103 height 6
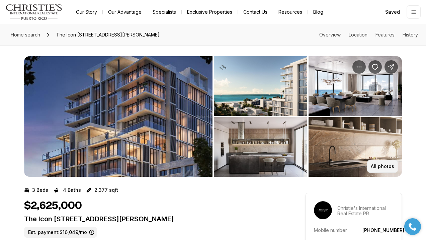
click at [376, 167] on p "All photos" at bounding box center [382, 166] width 23 height 5
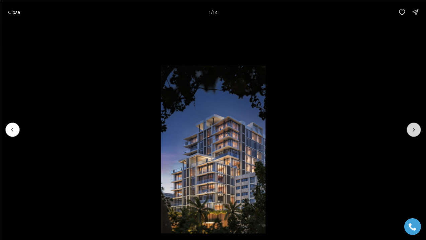
click at [416, 130] on icon "Next slide" at bounding box center [413, 129] width 7 height 7
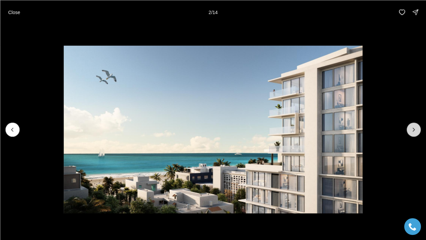
click at [416, 130] on icon "Next slide" at bounding box center [413, 129] width 7 height 7
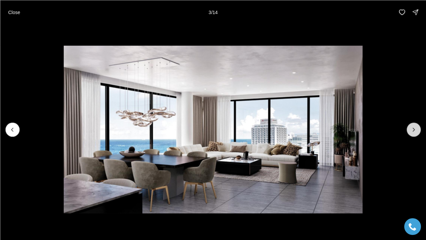
click at [416, 130] on icon "Next slide" at bounding box center [413, 129] width 7 height 7
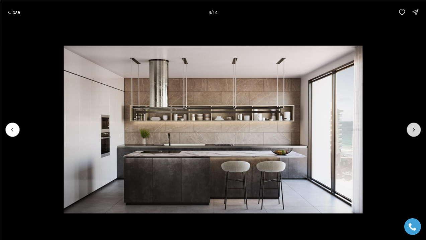
click at [416, 130] on icon "Next slide" at bounding box center [413, 129] width 7 height 7
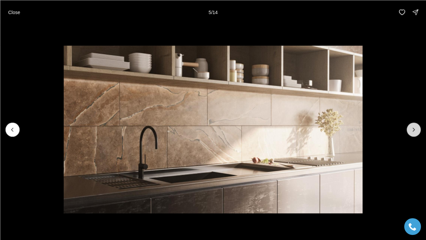
click at [416, 130] on icon "Next slide" at bounding box center [413, 129] width 7 height 7
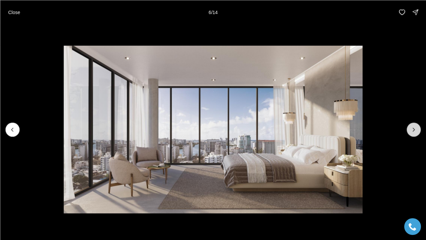
click at [416, 130] on icon "Next slide" at bounding box center [413, 129] width 7 height 7
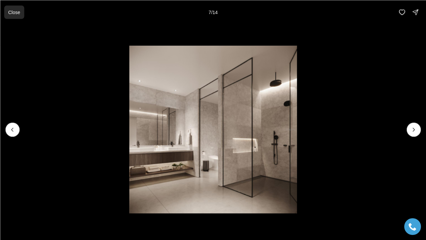
click at [8, 13] on button "Close" at bounding box center [14, 11] width 20 height 13
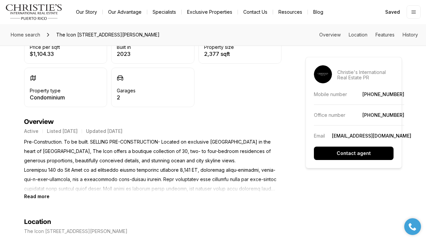
scroll to position [227, 0]
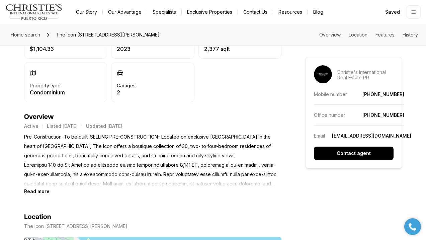
click at [34, 190] on b "Read more" at bounding box center [36, 191] width 25 height 6
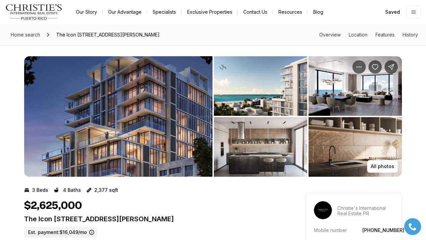
scroll to position [0, 0]
click at [376, 69] on icon "Save Property: The Icon 1120 ASHFORD AVE #502" at bounding box center [376, 67] width 6 height 5
